Goal: Transaction & Acquisition: Purchase product/service

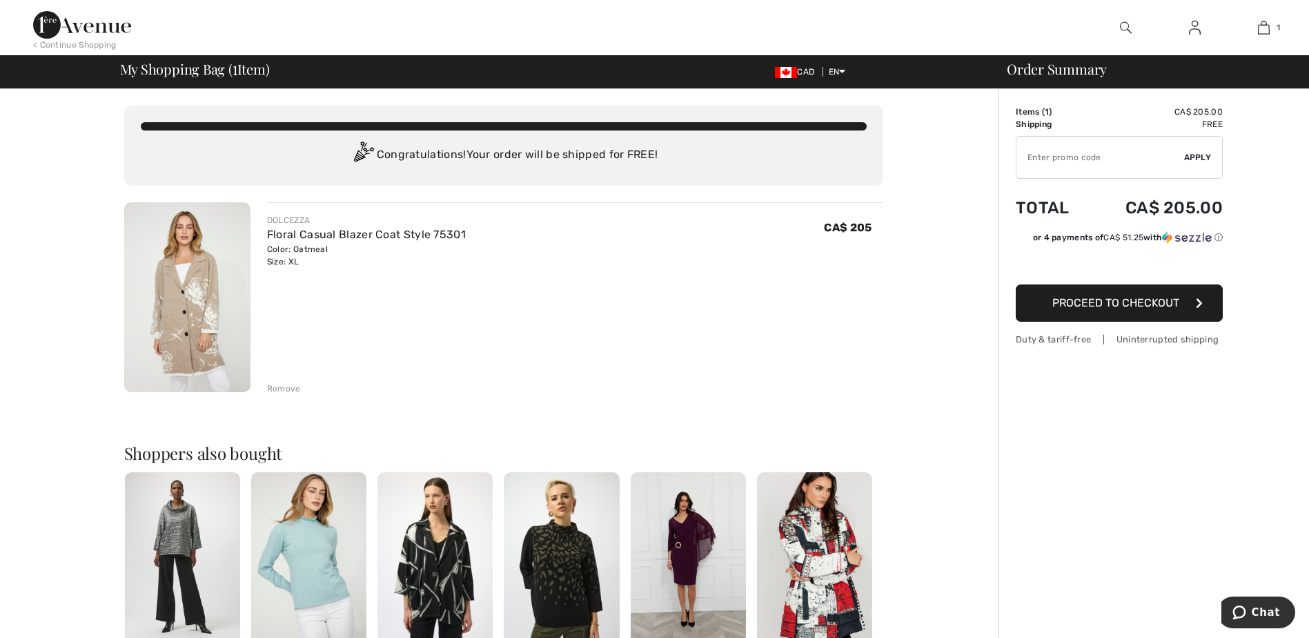
click at [1056, 146] on input "TEXT" at bounding box center [1100, 157] width 168 height 41
click at [1053, 157] on input "TEXT" at bounding box center [1100, 157] width 168 height 41
type input "GC005029935"
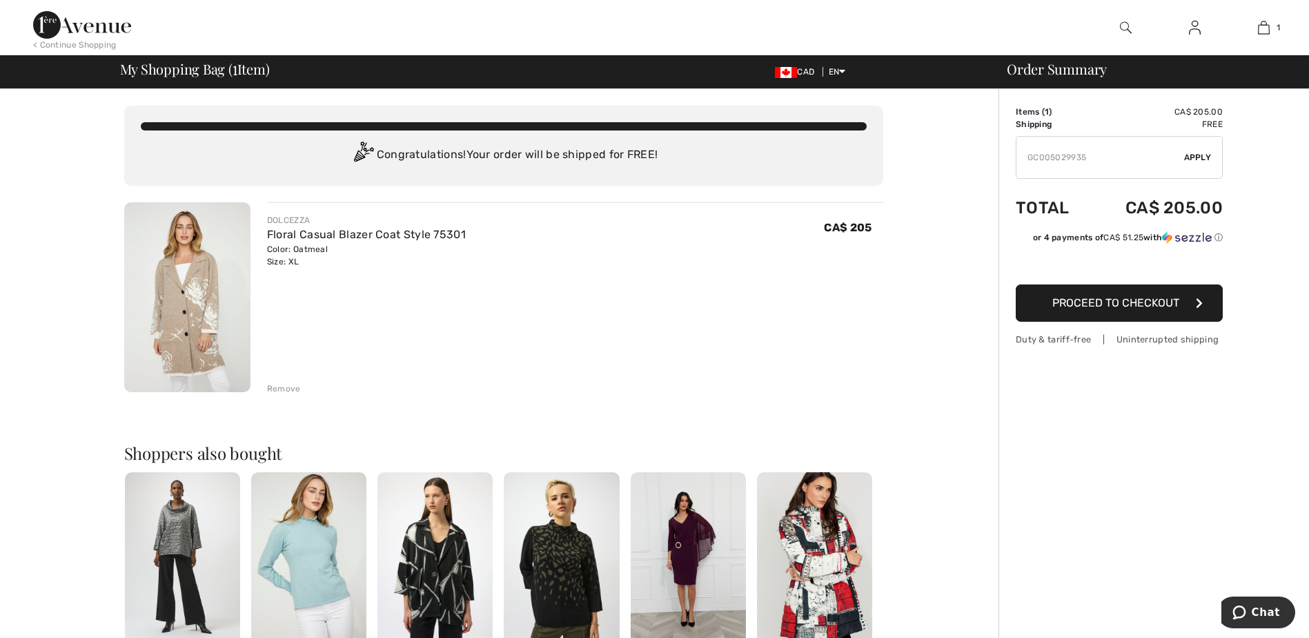
click at [1190, 156] on span "Apply" at bounding box center [1198, 157] width 28 height 12
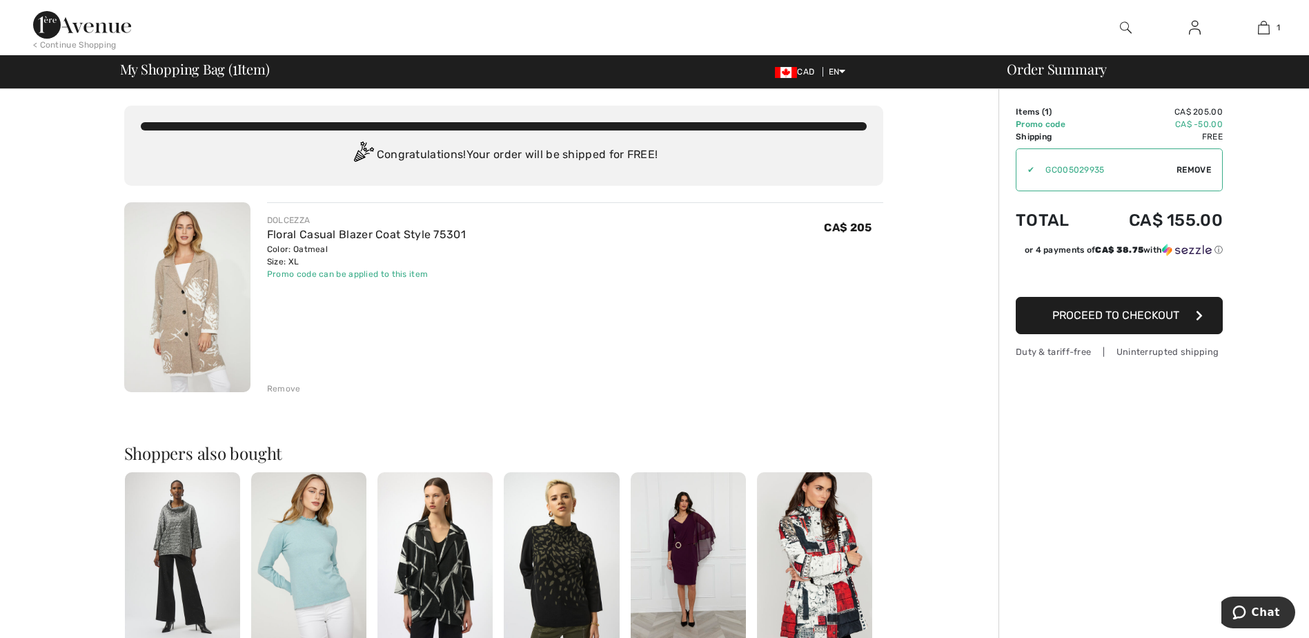
click at [1096, 314] on span "Proceed to Checkout" at bounding box center [1115, 314] width 127 height 13
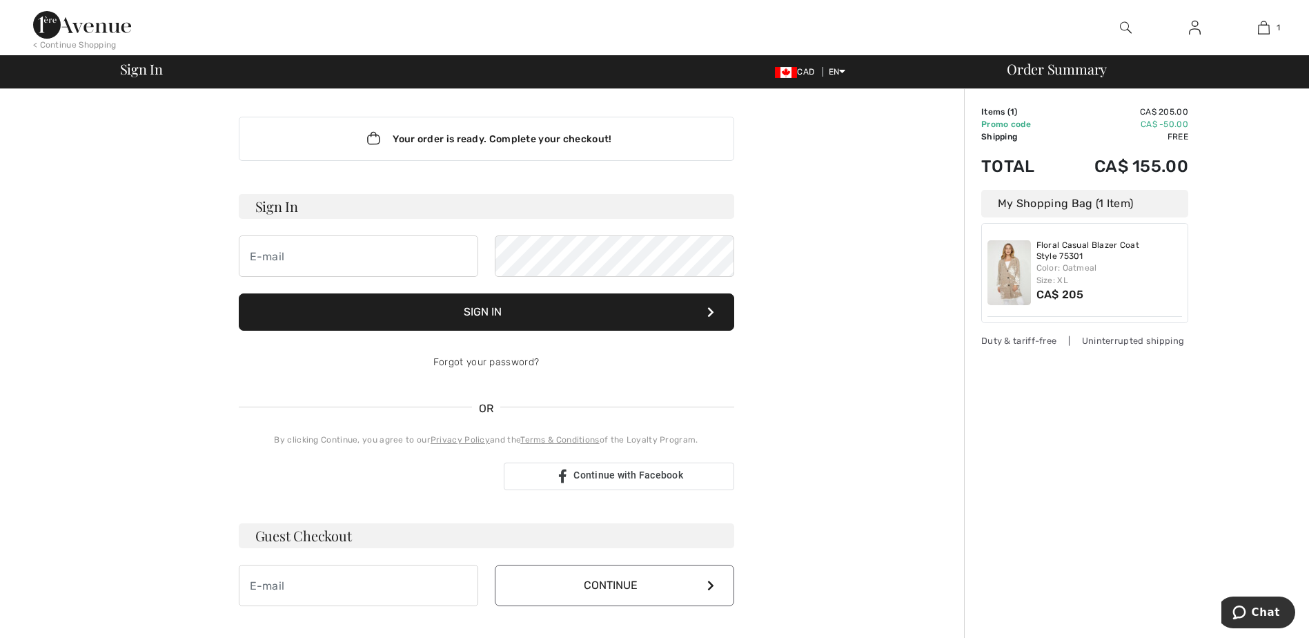
click at [261, 207] on h3 "Sign In" at bounding box center [486, 206] width 495 height 25
click at [286, 258] on input "email" at bounding box center [358, 255] width 239 height 41
type input "deborah.dakin68@gmail.com"
click at [239, 293] on button "Sign In" at bounding box center [486, 311] width 495 height 37
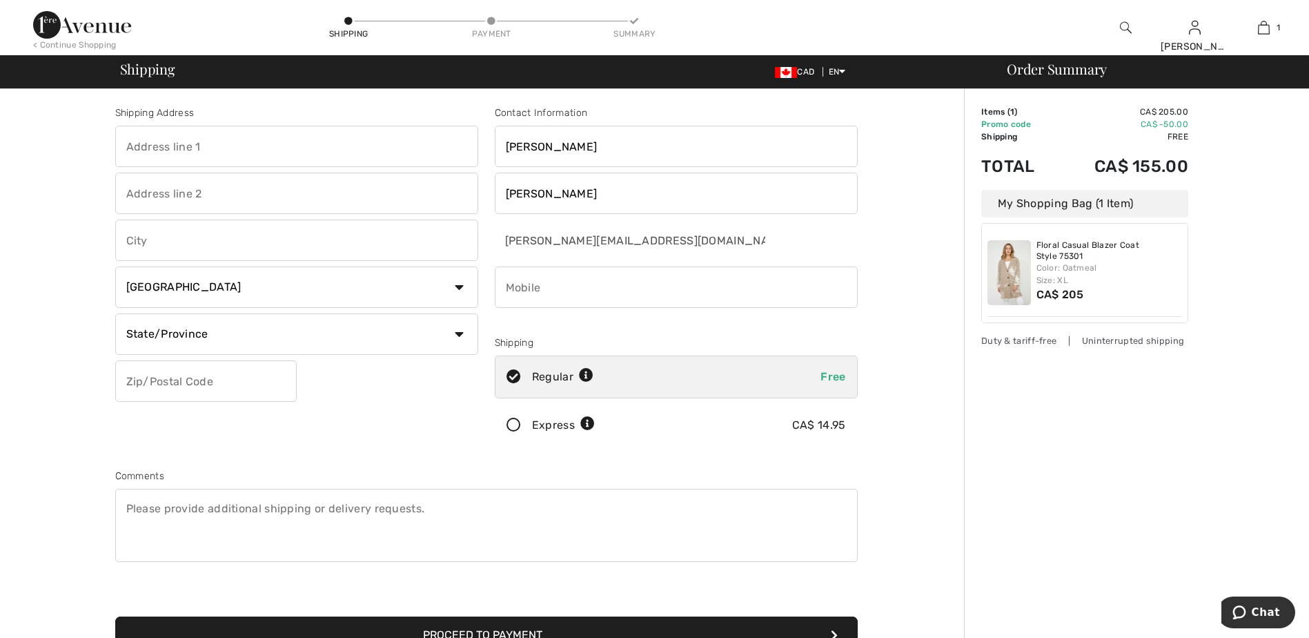
click at [176, 144] on input "text" at bounding box center [296, 146] width 363 height 41
type input "68 Deer Run"
type input "Conquerall Mills"
select select "NS"
type input "B4V6B4"
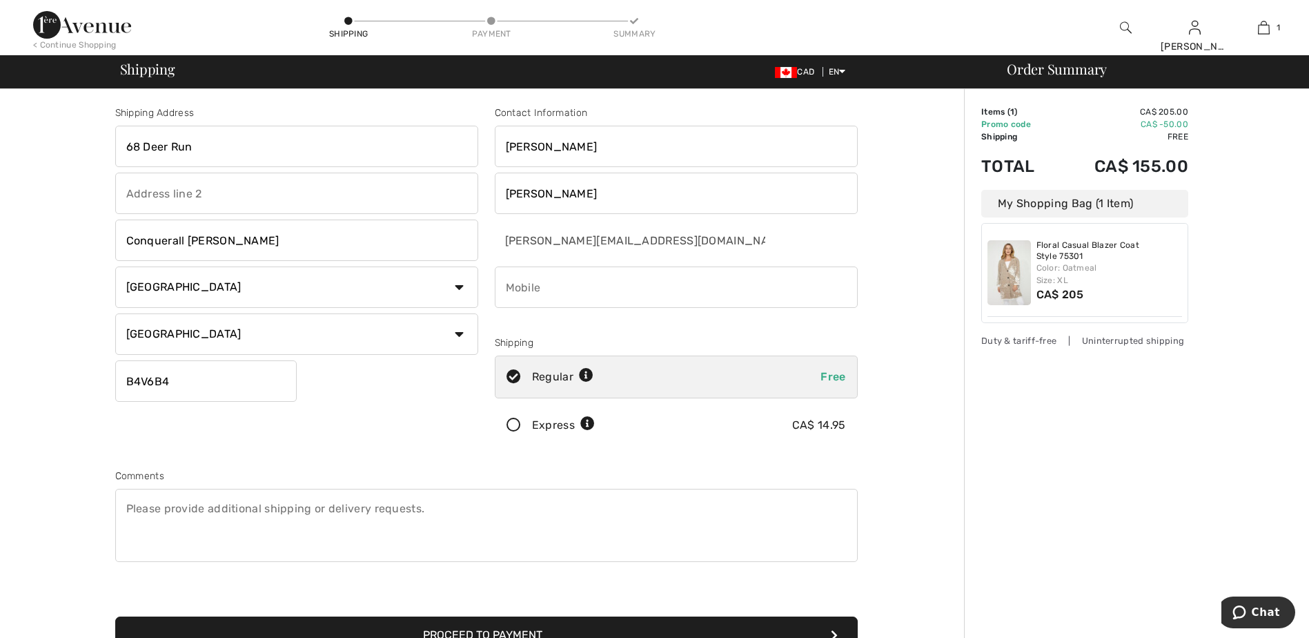
type input "9022980406"
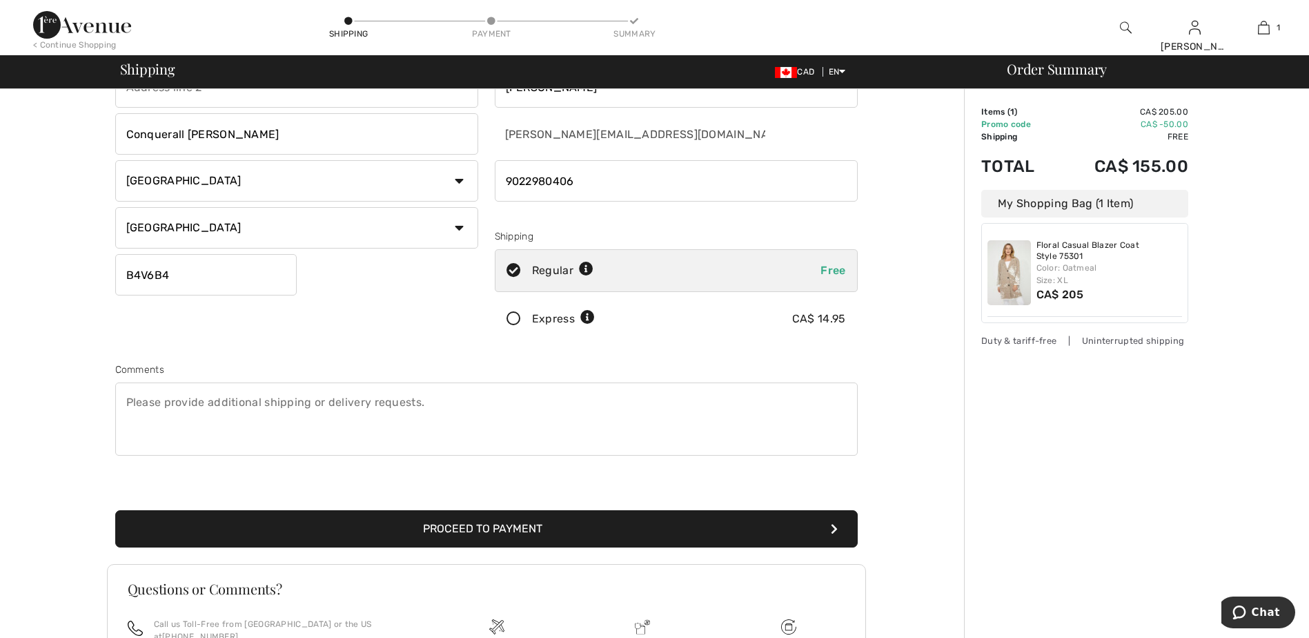
scroll to position [138, 0]
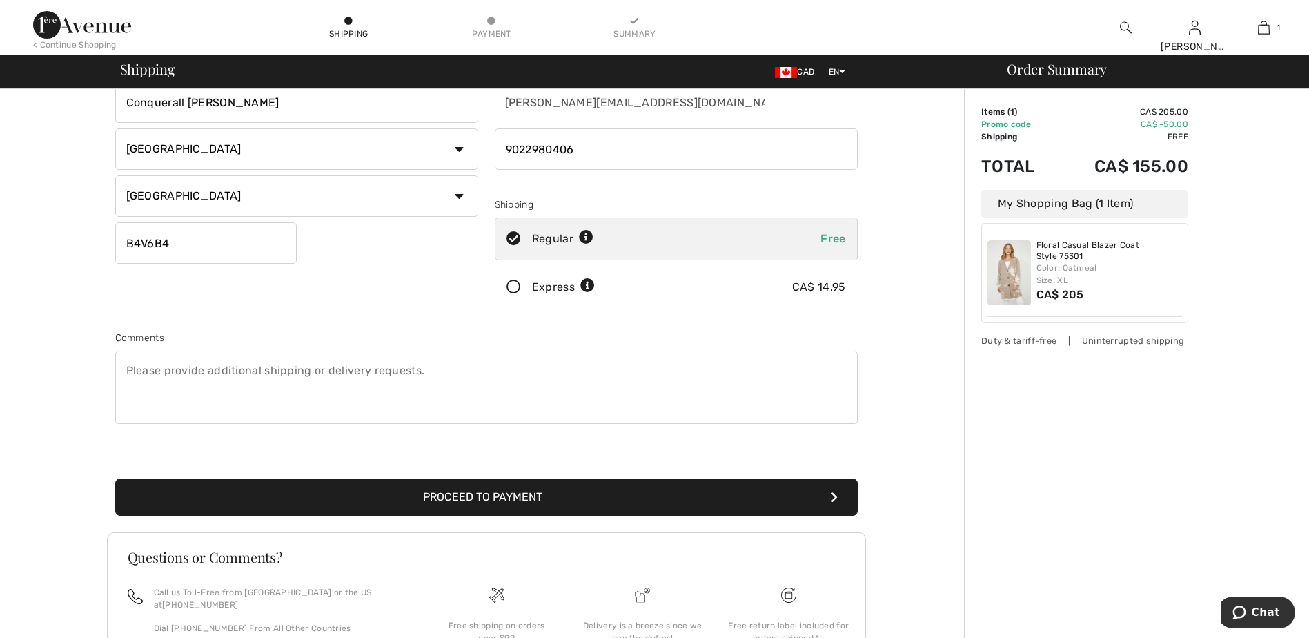
click at [431, 497] on button "Proceed to Payment" at bounding box center [486, 496] width 742 height 37
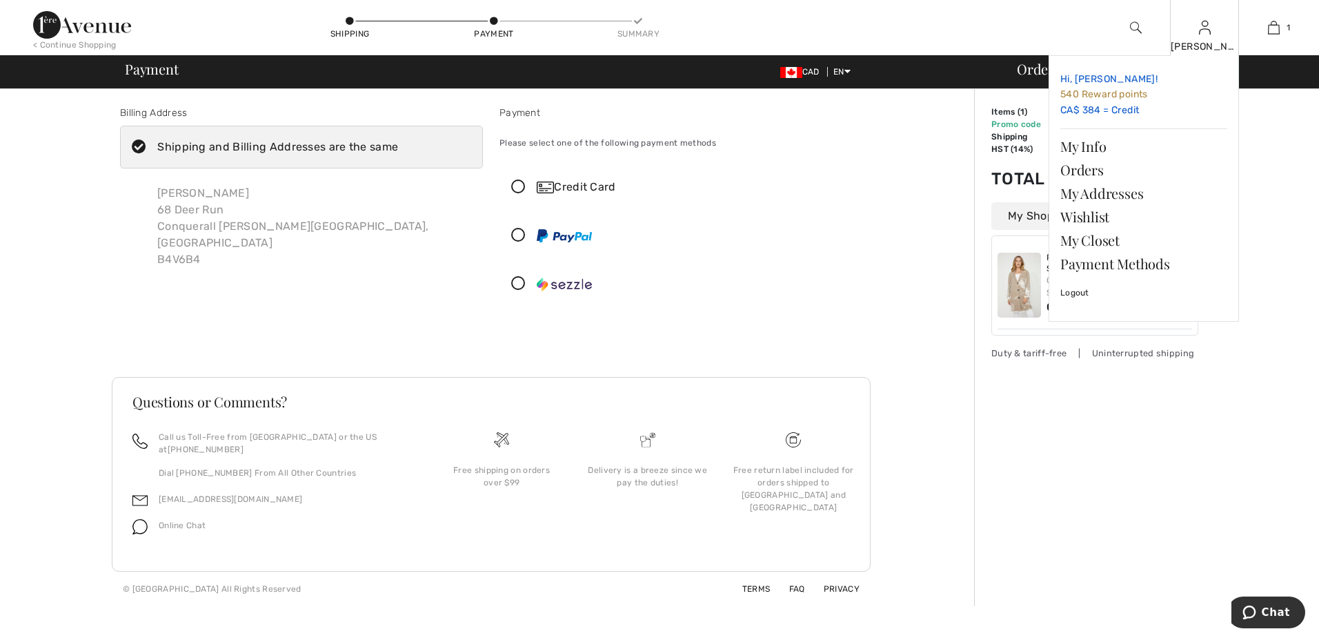
click at [1089, 108] on link "Hi, Deborah! 540 Reward points CA$ 384 = Credit" at bounding box center [1143, 95] width 167 height 56
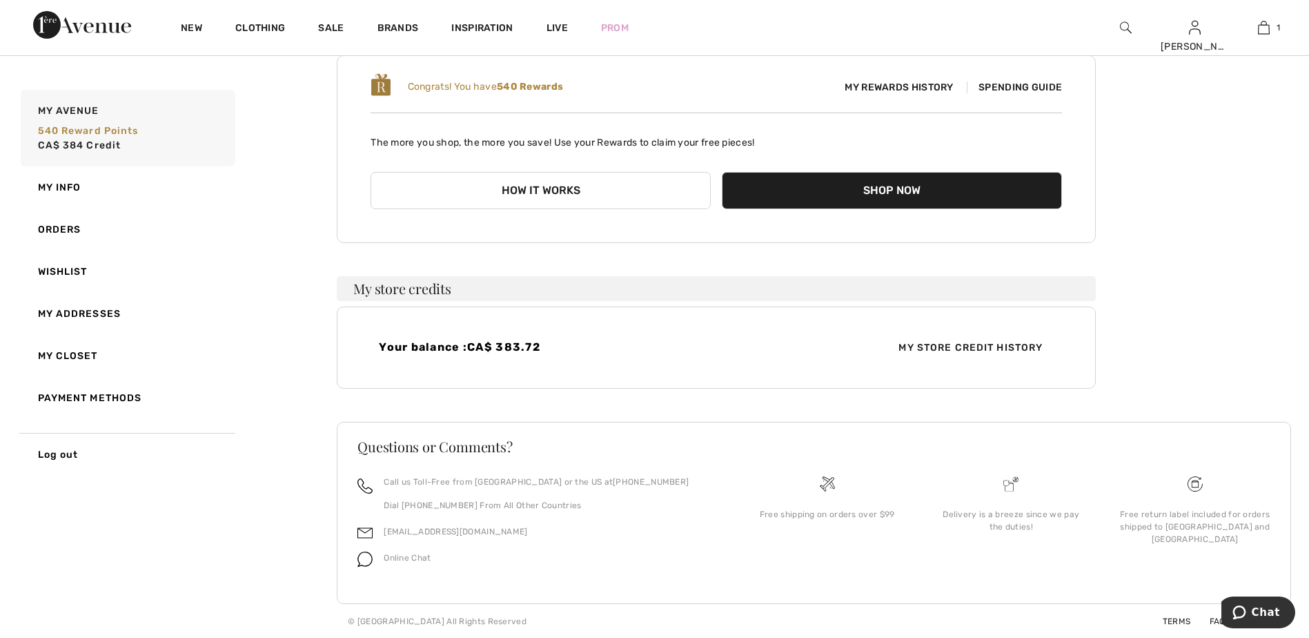
scroll to position [144, 0]
click at [898, 349] on span "My Store Credit History" at bounding box center [970, 346] width 166 height 14
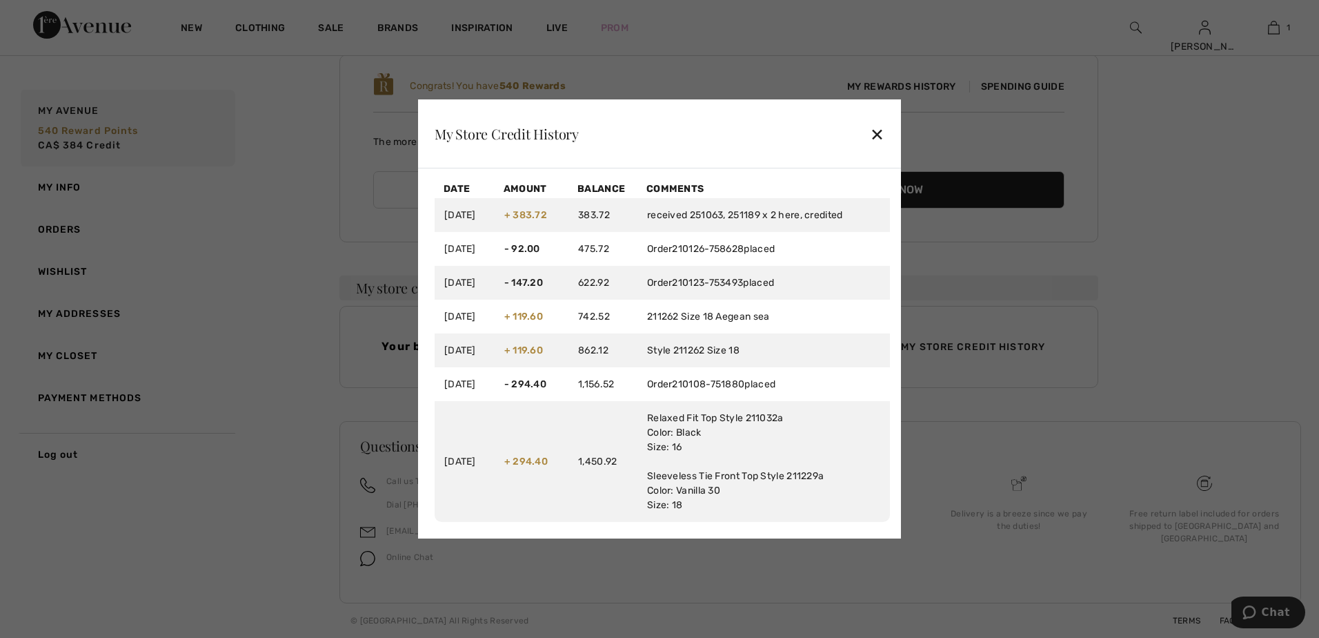
click at [876, 137] on div "✕" at bounding box center [877, 133] width 14 height 29
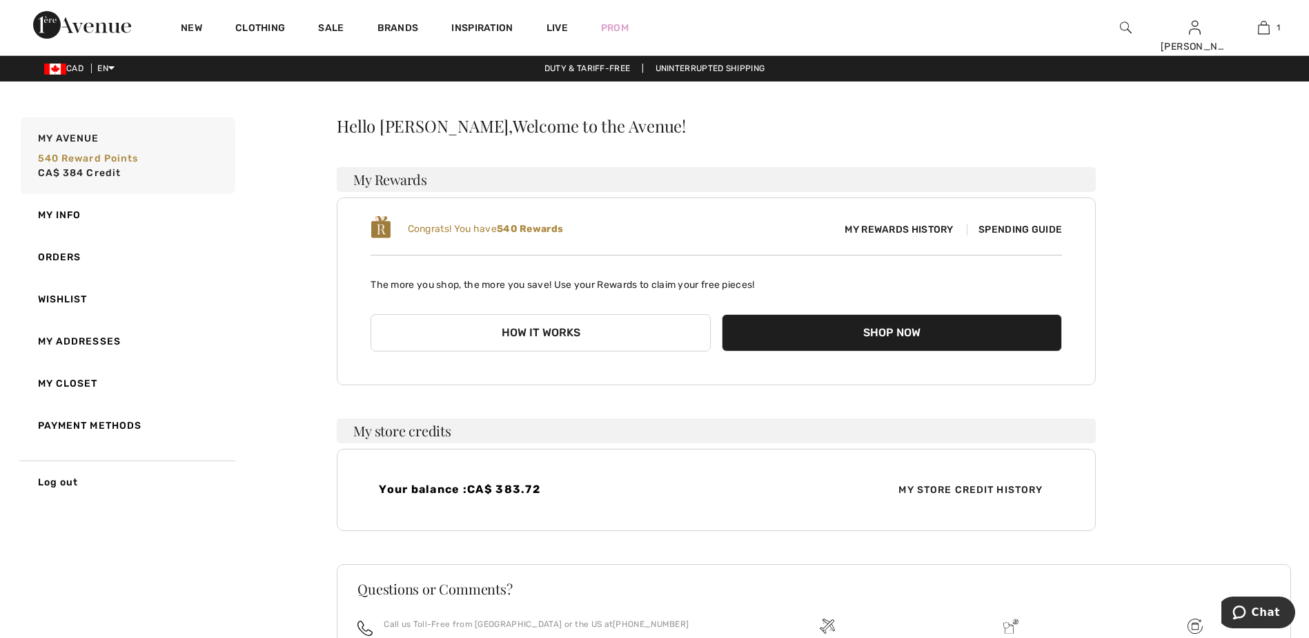
scroll to position [0, 0]
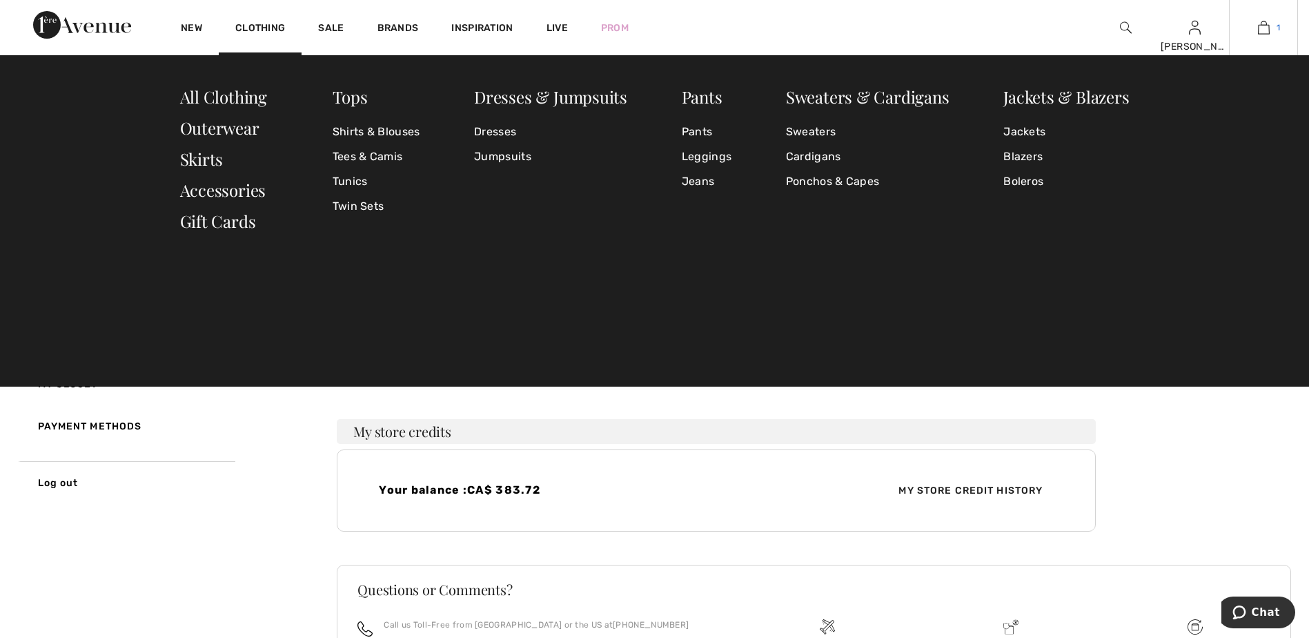
click at [1261, 28] on img at bounding box center [1264, 27] width 12 height 17
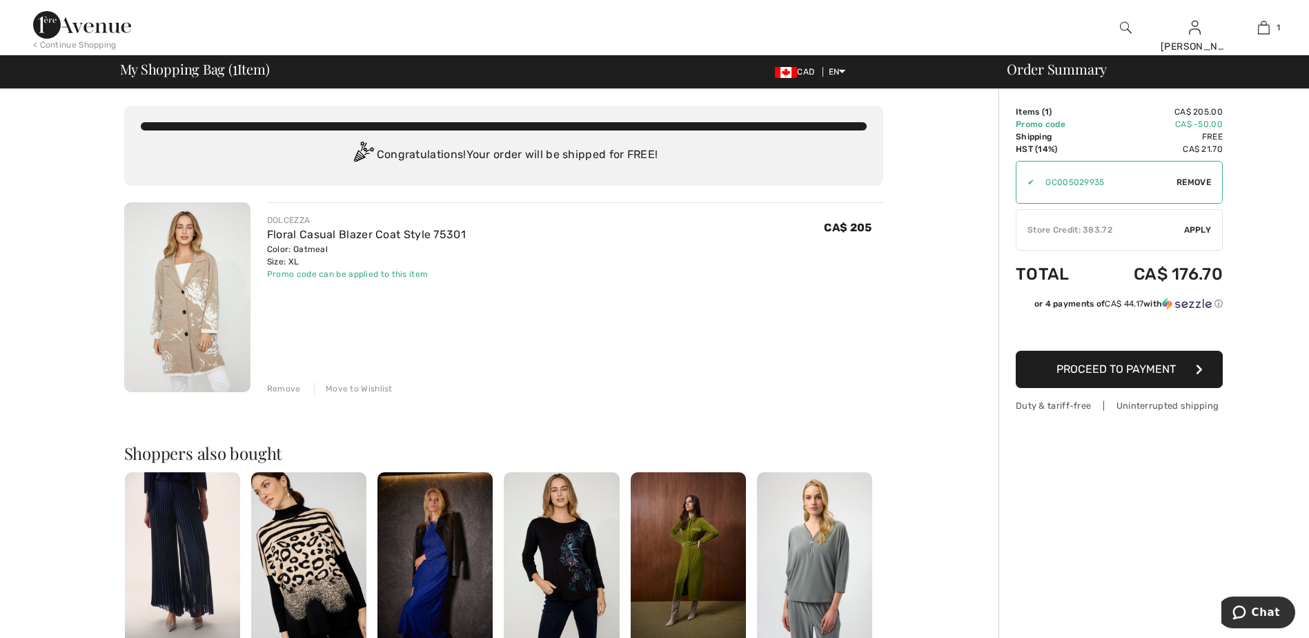
click at [1036, 229] on div "Store Credit: 383.72" at bounding box center [1100, 230] width 168 height 12
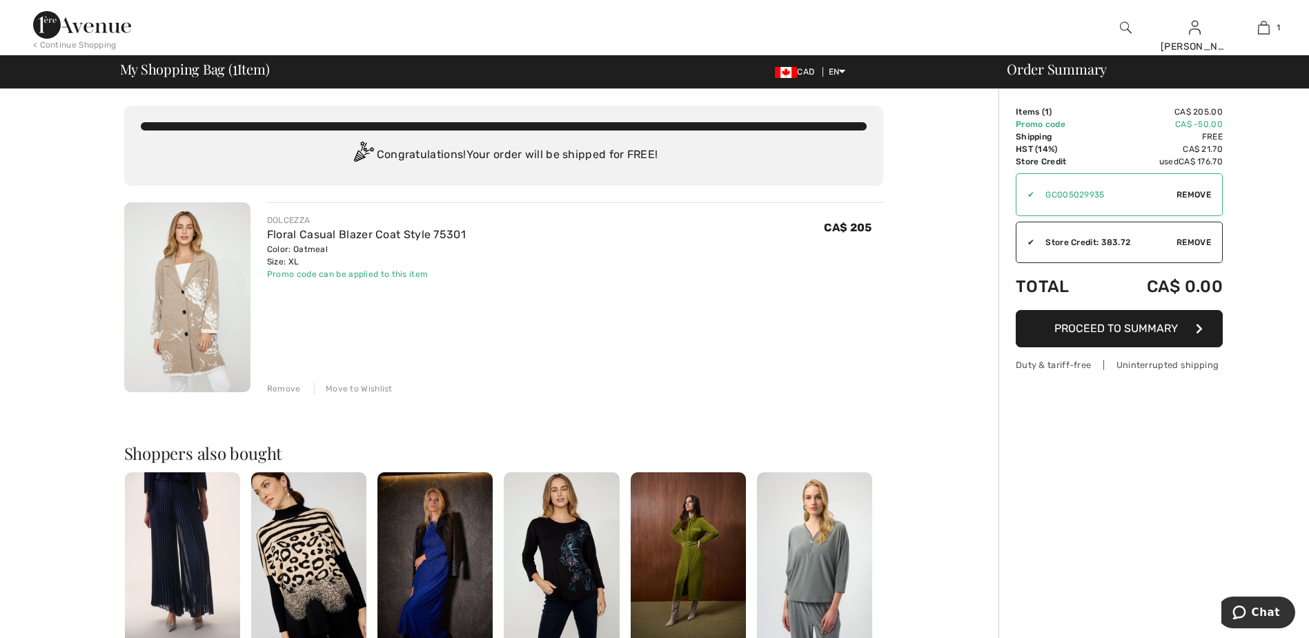
click at [90, 154] on div "You are only CA$ 0.00 away from FREE SHIPPING! Continue Shopping > Congratulati…" at bounding box center [503, 530] width 990 height 882
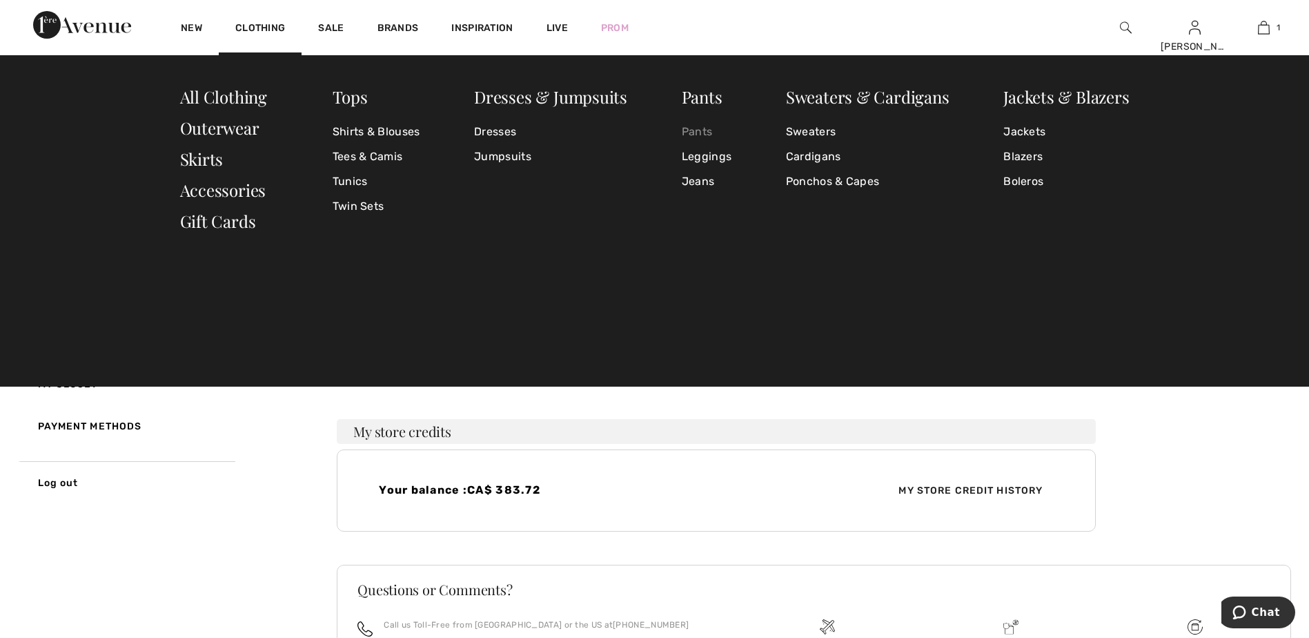
click at [696, 133] on link "Pants" at bounding box center [707, 131] width 50 height 25
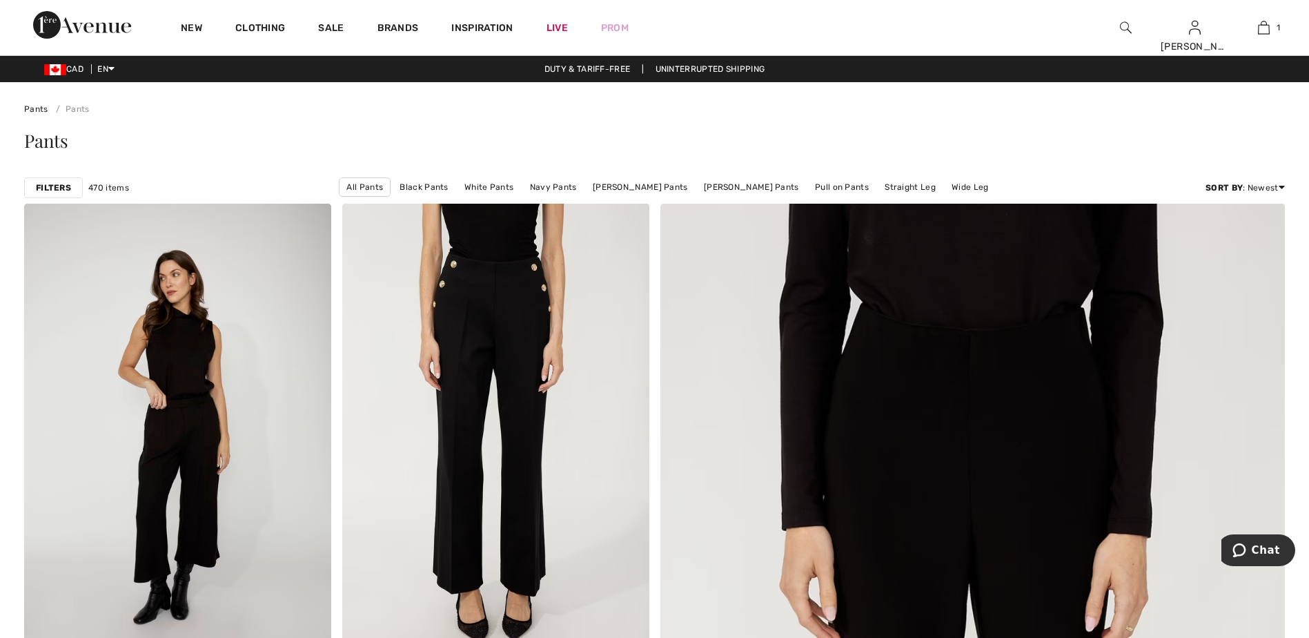
click at [45, 186] on strong "Filters" at bounding box center [53, 187] width 35 height 12
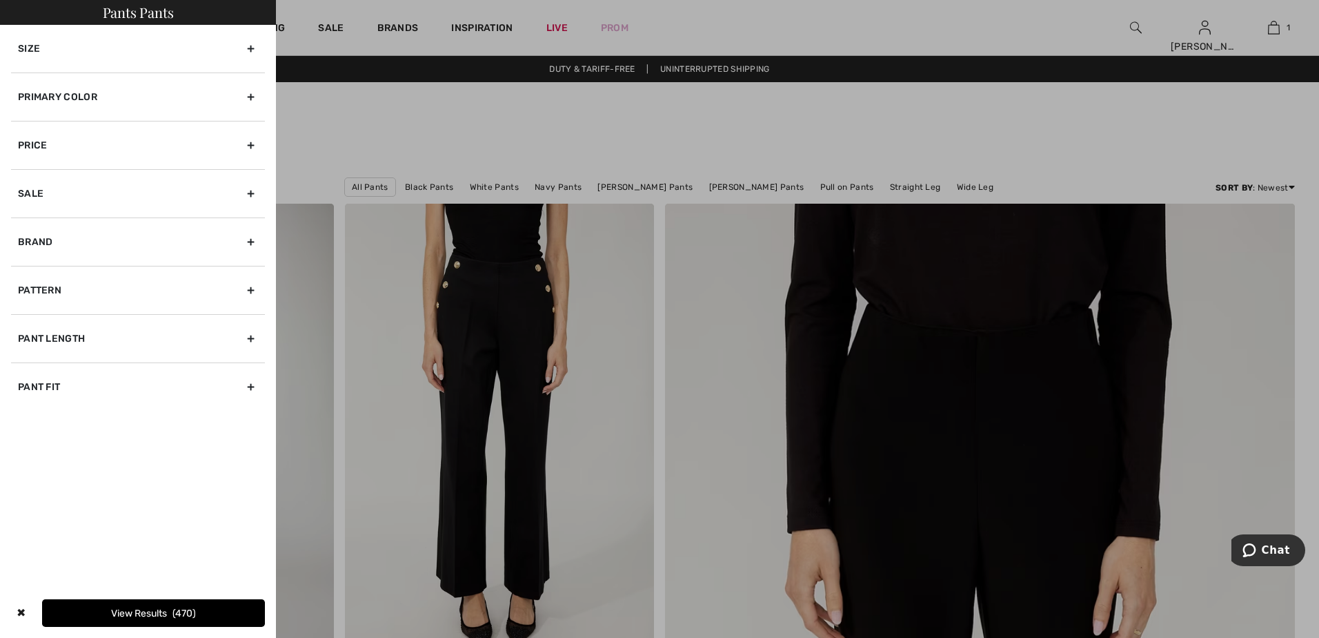
click at [46, 91] on div "Primary Color" at bounding box center [138, 96] width 254 height 48
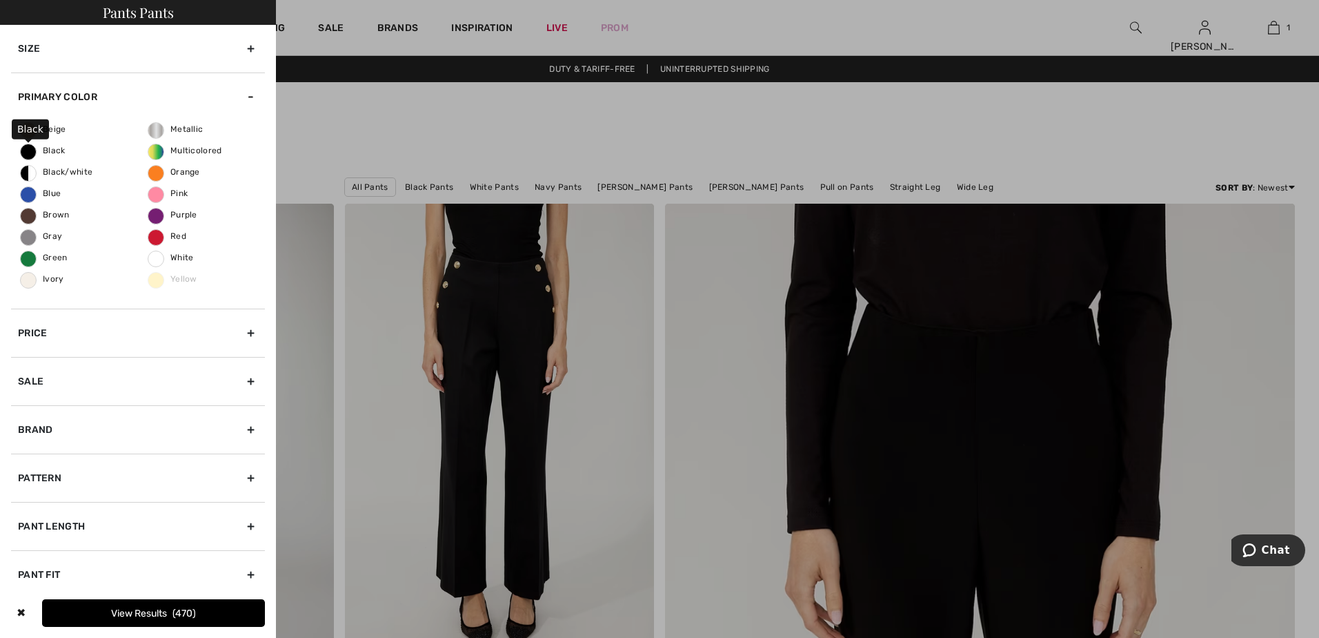
click at [25, 148] on span "Black" at bounding box center [43, 151] width 45 height 10
click at [0, 0] on input "Black" at bounding box center [0, 0] width 0 height 0
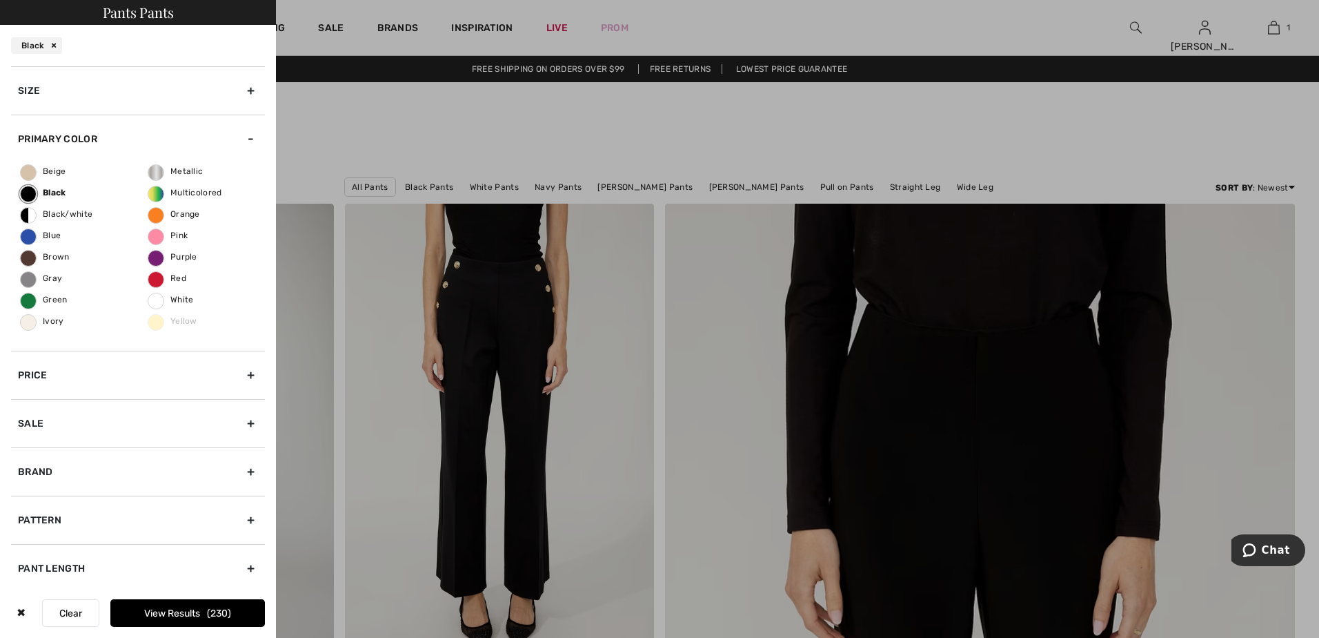
click at [33, 88] on div "Size" at bounding box center [138, 90] width 254 height 48
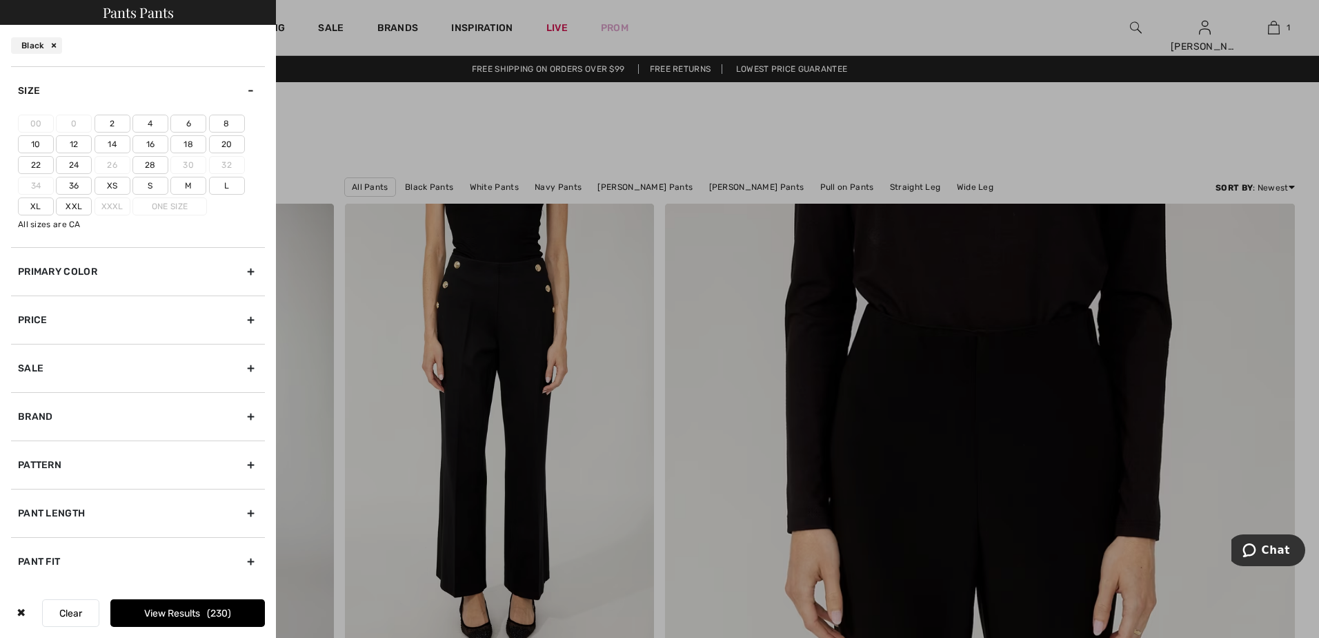
click at [144, 140] on label "16" at bounding box center [150, 144] width 36 height 18
click at [0, 0] on input"] "16" at bounding box center [0, 0] width 0 height 0
click at [73, 507] on div "Pant Length" at bounding box center [138, 513] width 254 height 48
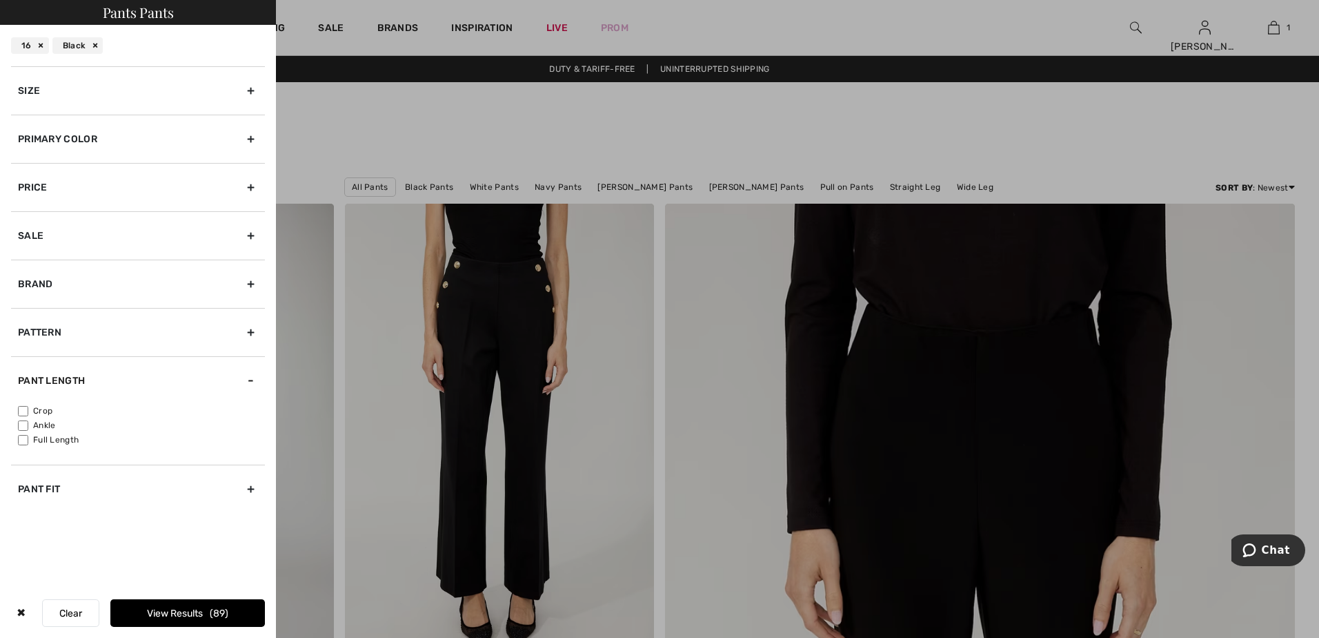
click at [21, 440] on input"] "Full Length" at bounding box center [23, 440] width 10 height 10
checkbox input"] "true"
click at [140, 610] on button "View Results 55" at bounding box center [187, 613] width 155 height 28
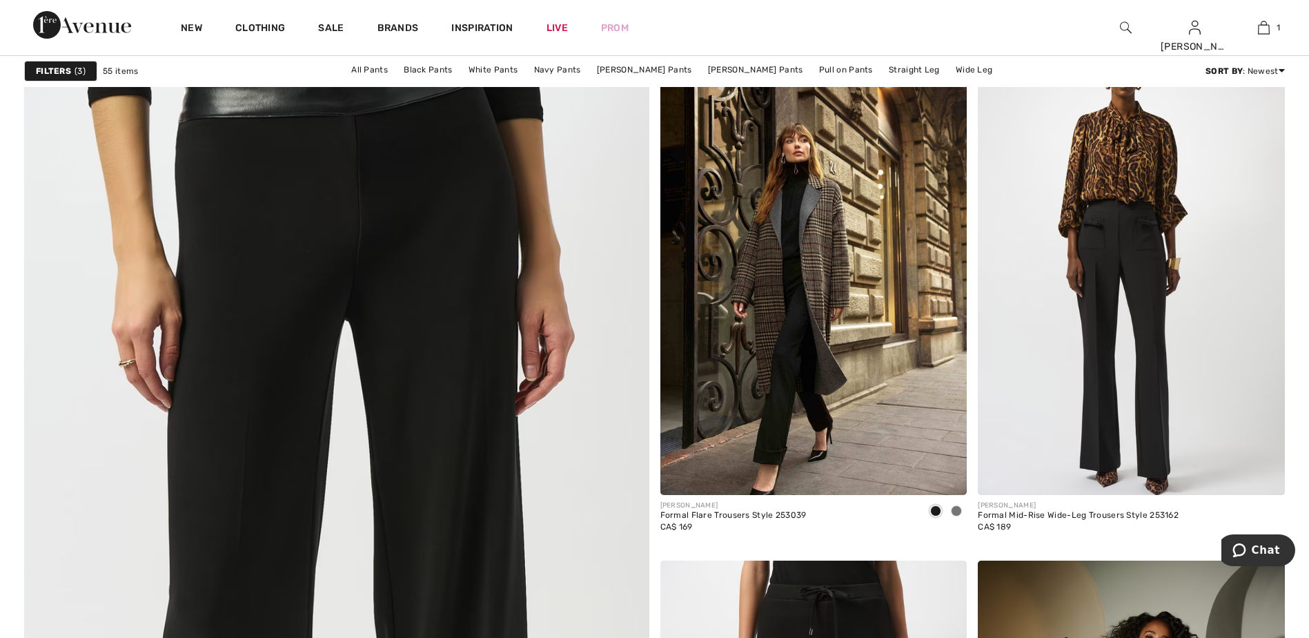
scroll to position [4209, 0]
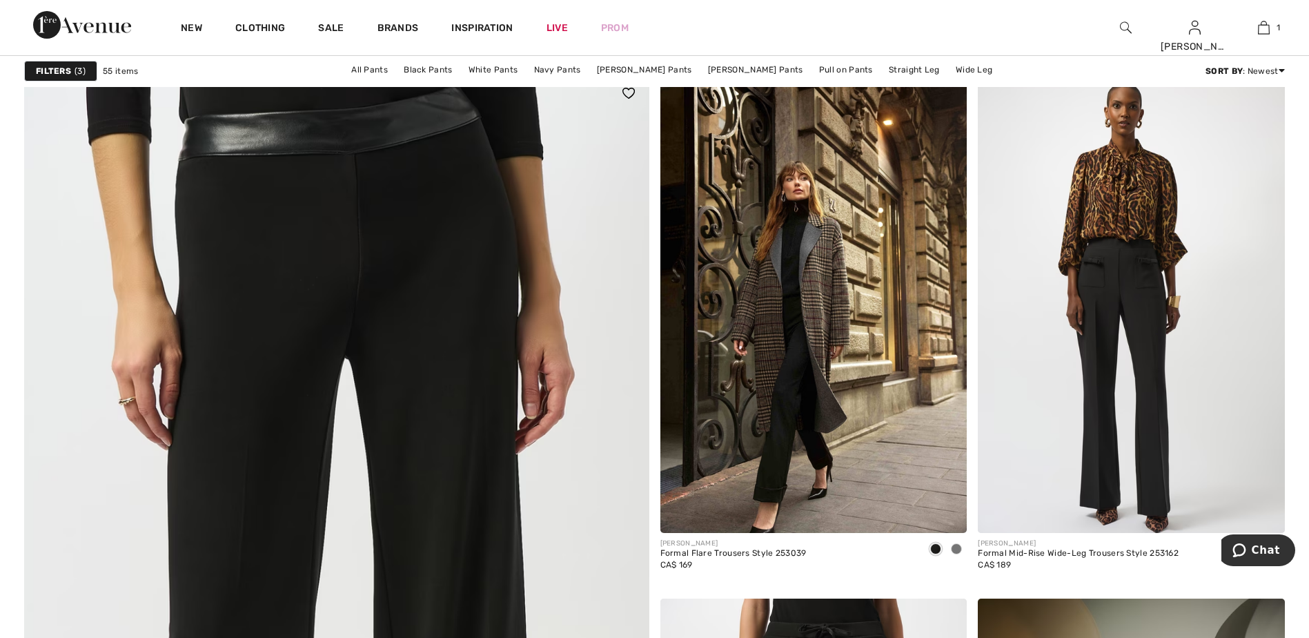
click at [444, 338] on img at bounding box center [336, 634] width 750 height 1125
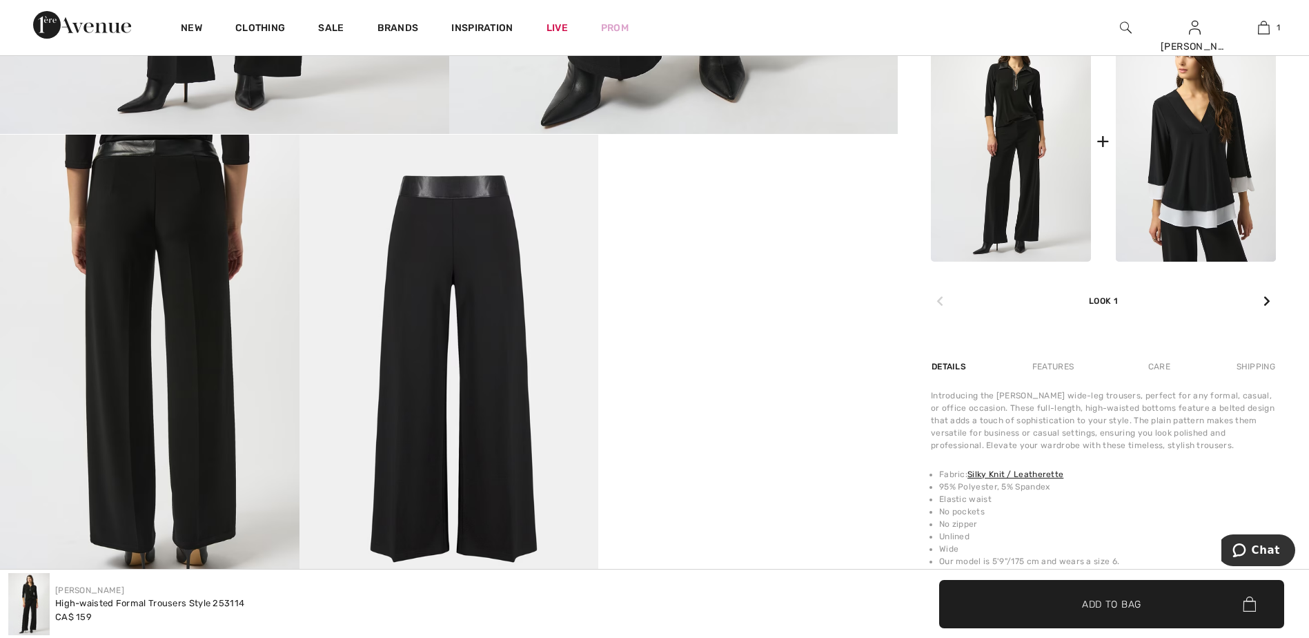
scroll to position [690, 0]
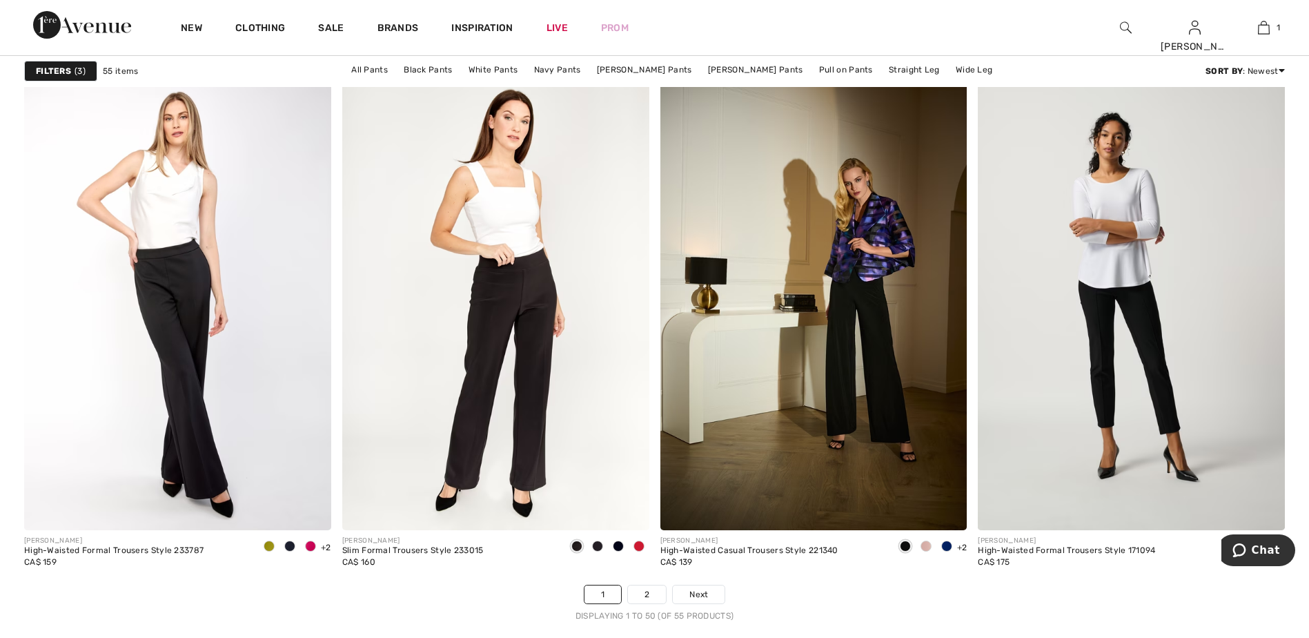
scroll to position [7590, 0]
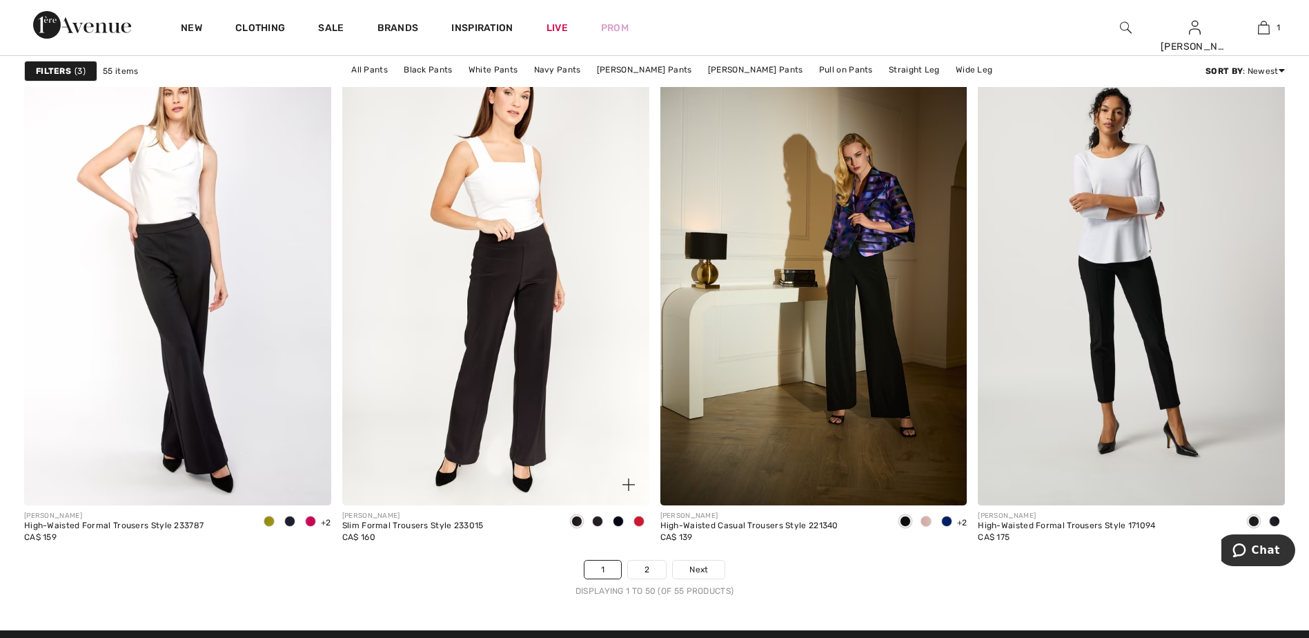
click at [402, 395] on img at bounding box center [495, 275] width 307 height 460
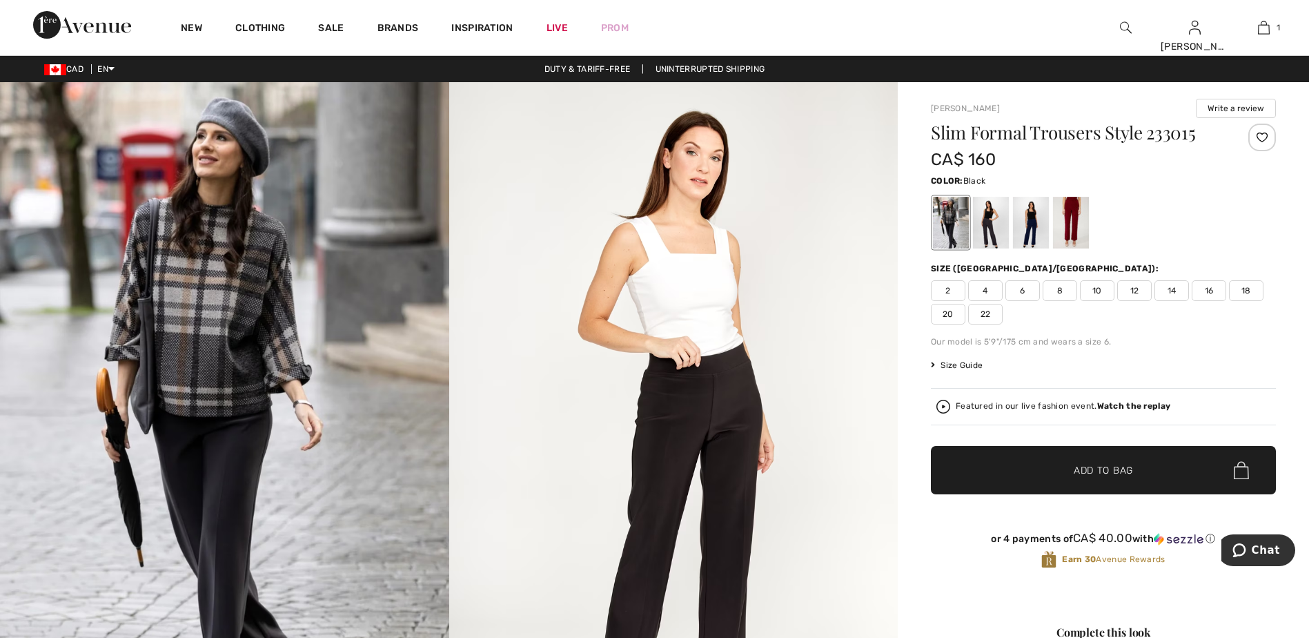
click at [1203, 288] on span "16" at bounding box center [1209, 290] width 34 height 21
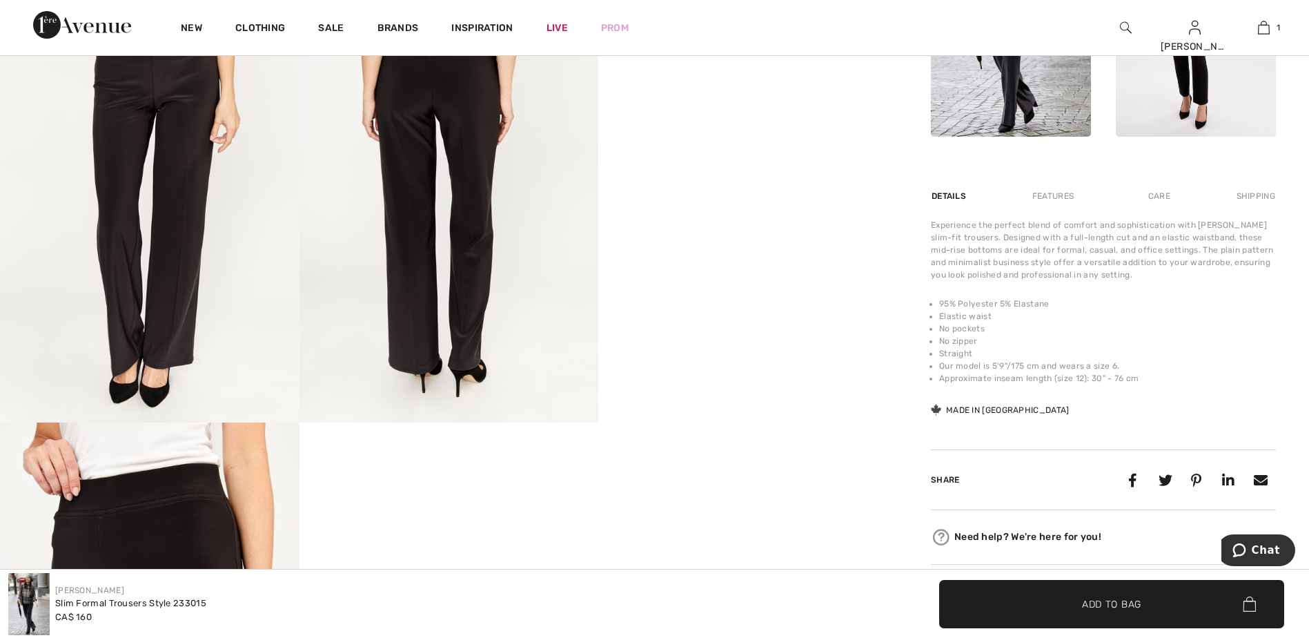
scroll to position [759, 0]
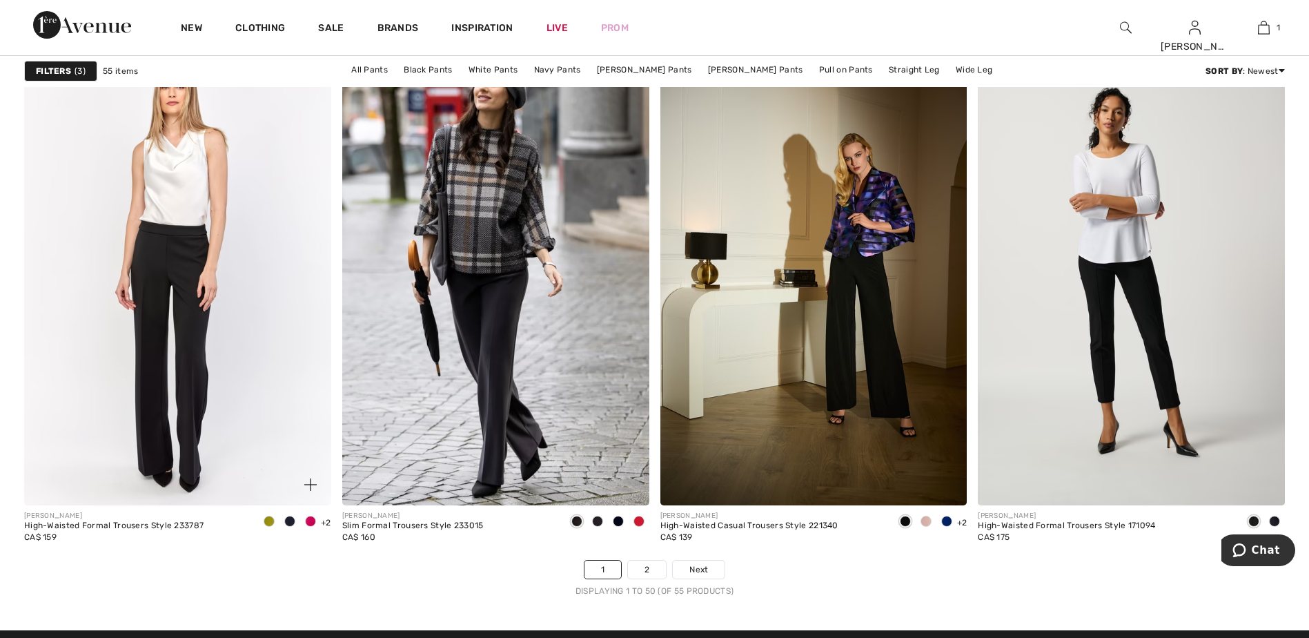
click at [142, 295] on img at bounding box center [177, 275] width 307 height 460
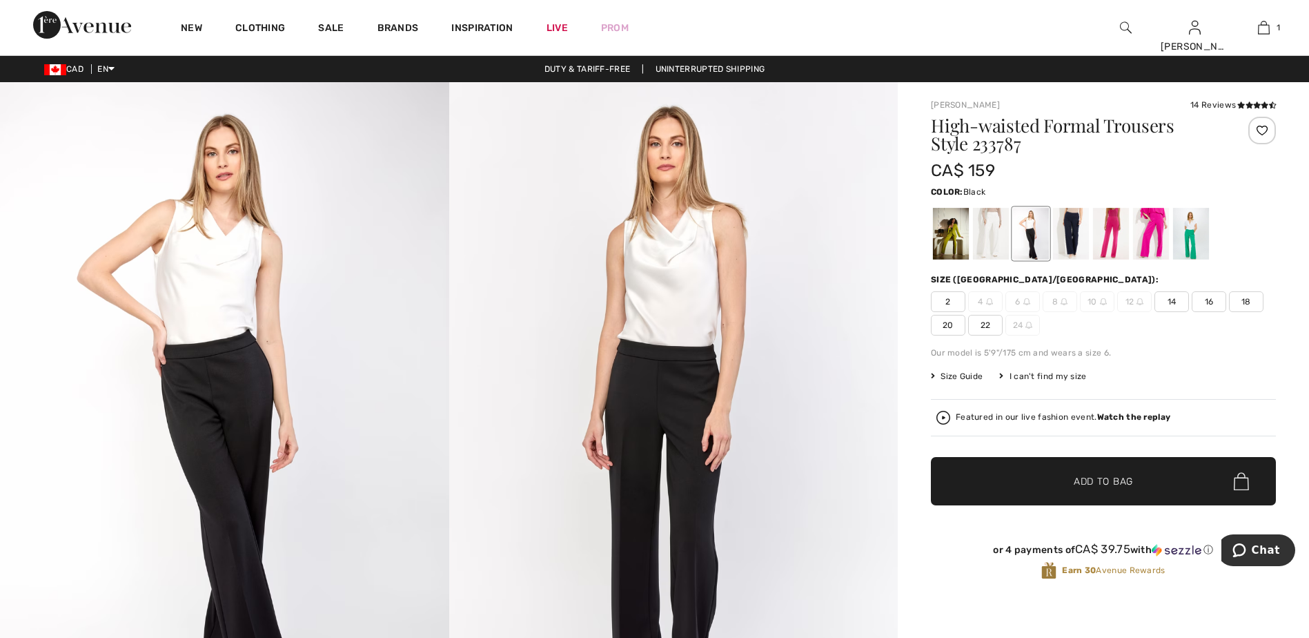
click at [1206, 303] on span "16" at bounding box center [1209, 301] width 34 height 21
click at [954, 480] on span "✔ Added to Bag Add to Bag" at bounding box center [1103, 481] width 345 height 48
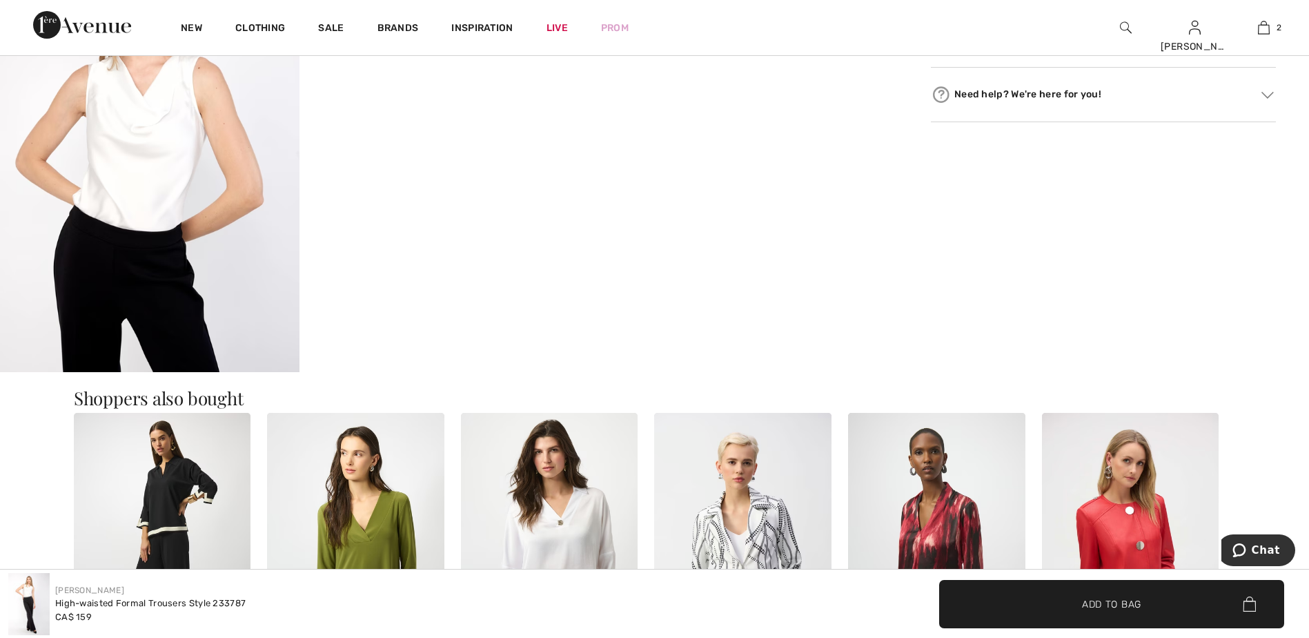
scroll to position [1311, 0]
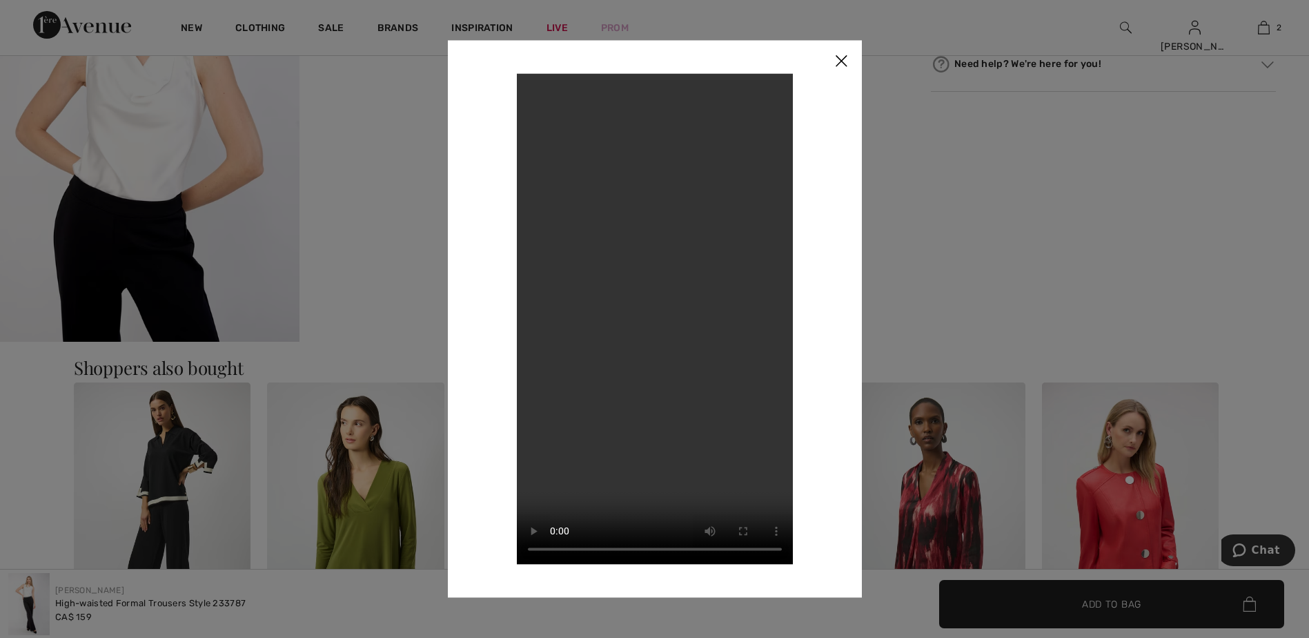
click at [845, 59] on img at bounding box center [840, 61] width 41 height 43
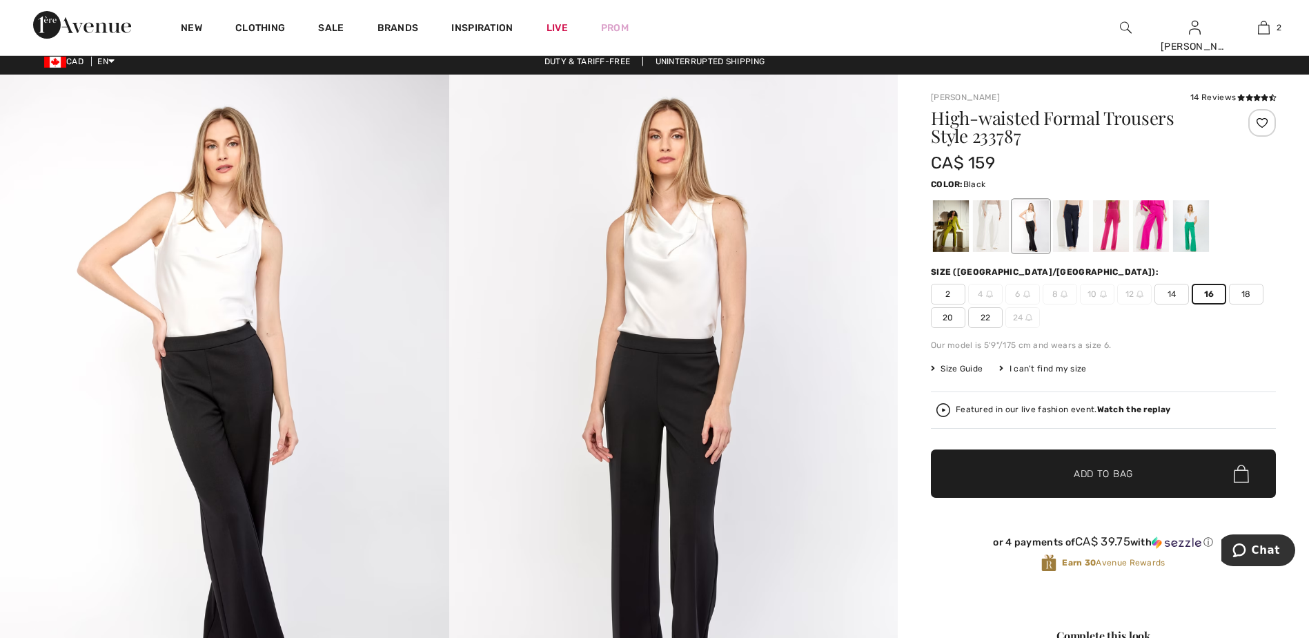
scroll to position [0, 0]
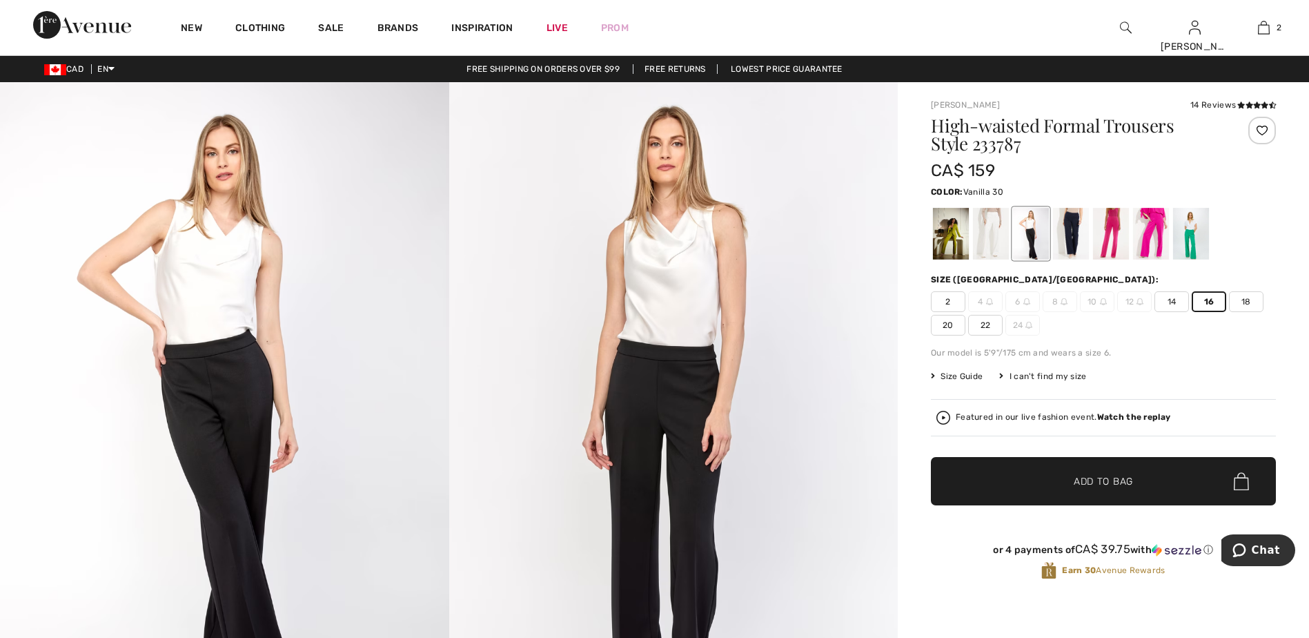
click at [980, 231] on div at bounding box center [991, 234] width 36 height 52
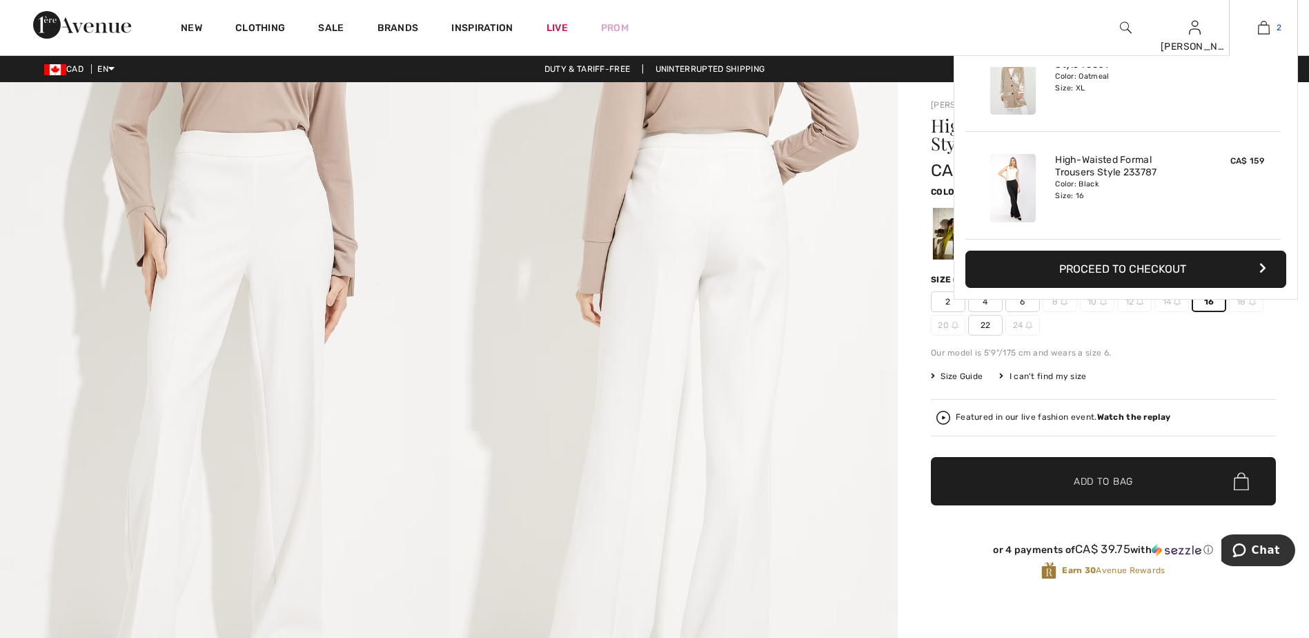
click at [1256, 23] on link "2" at bounding box center [1264, 27] width 68 height 17
